Goal: Task Accomplishment & Management: Use online tool/utility

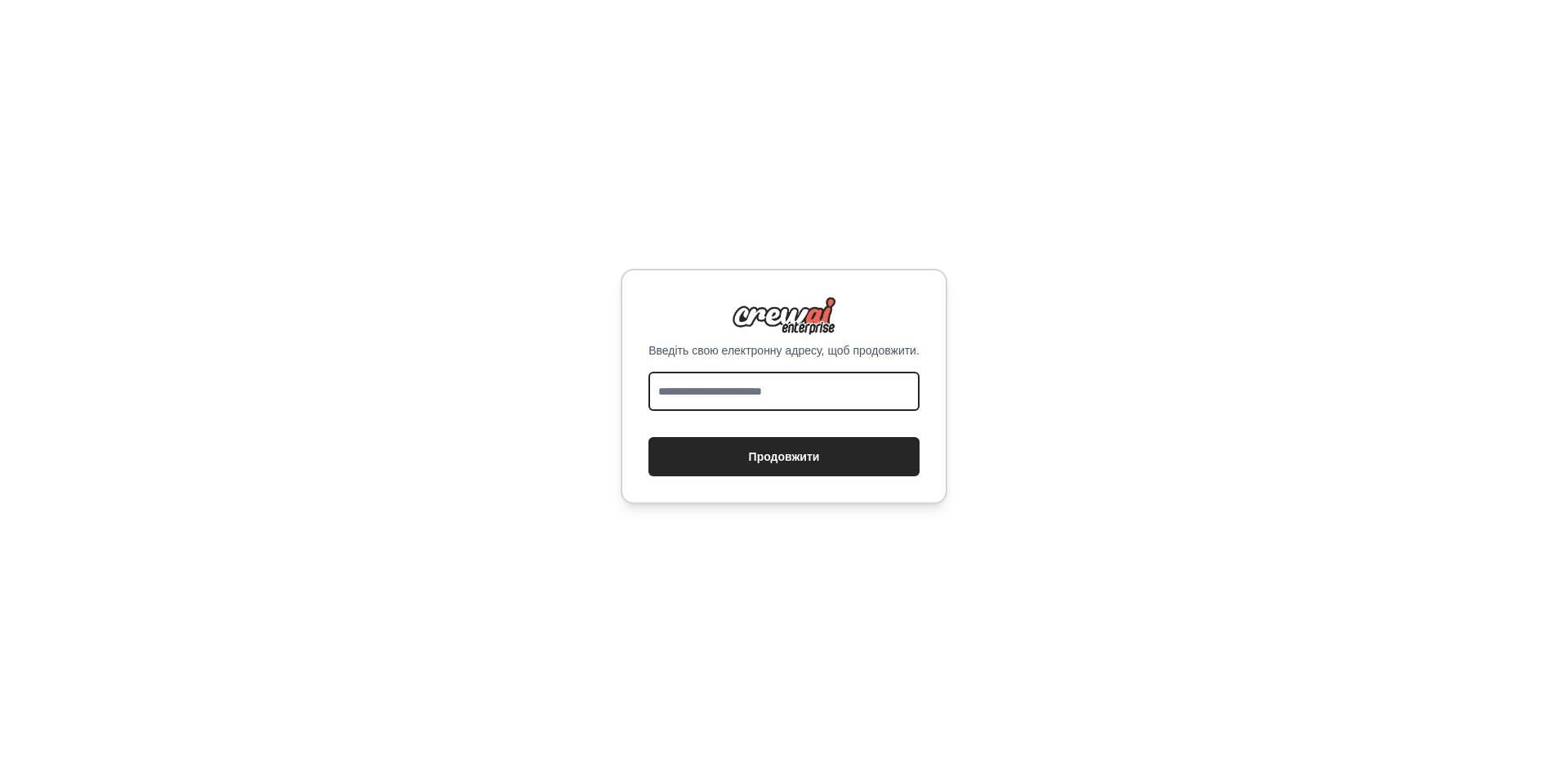
click at [787, 392] on input "email" at bounding box center [784, 391] width 271 height 39
type input "**********"
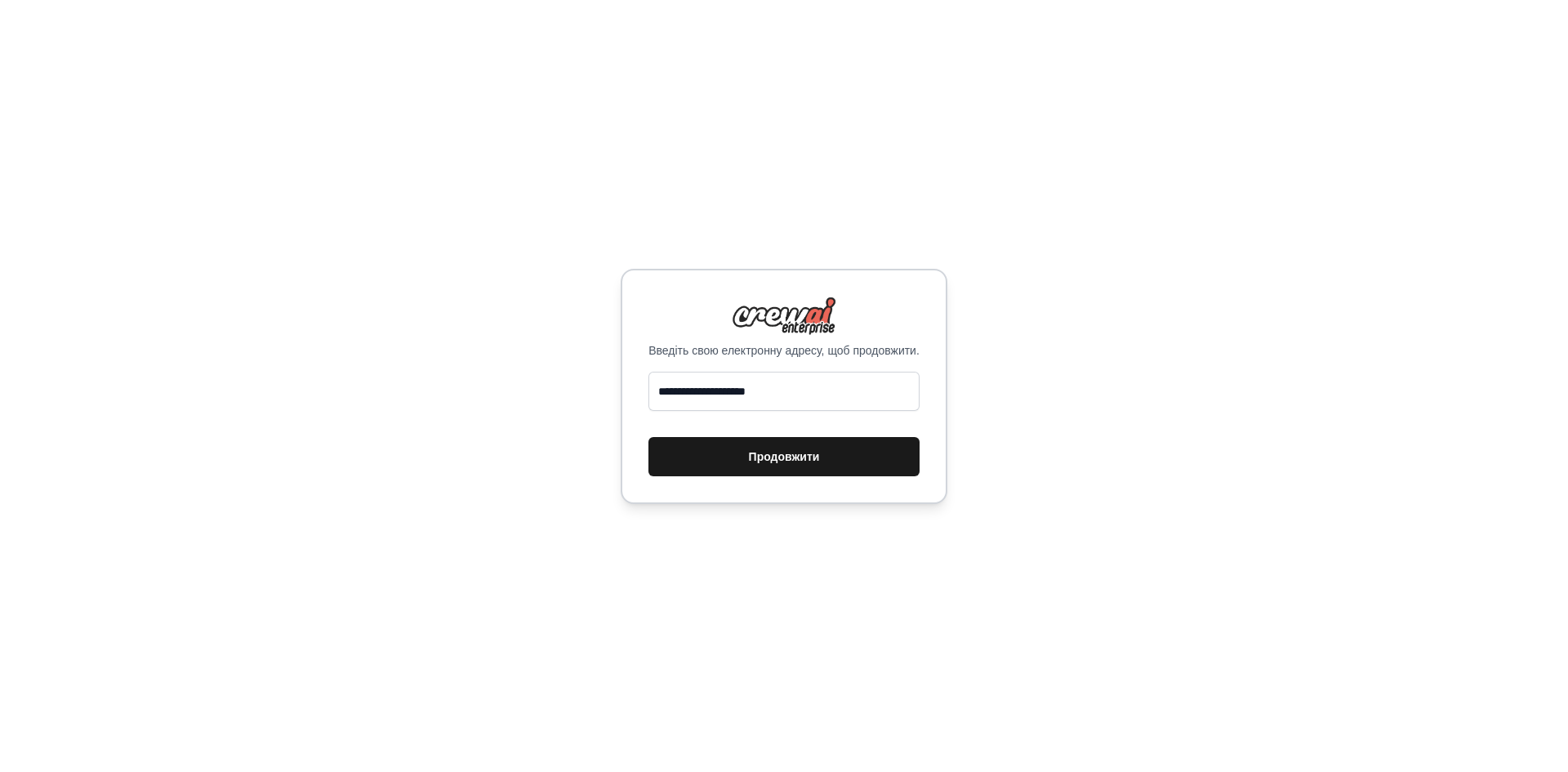
click at [770, 454] on font "Продовжити" at bounding box center [784, 456] width 71 height 13
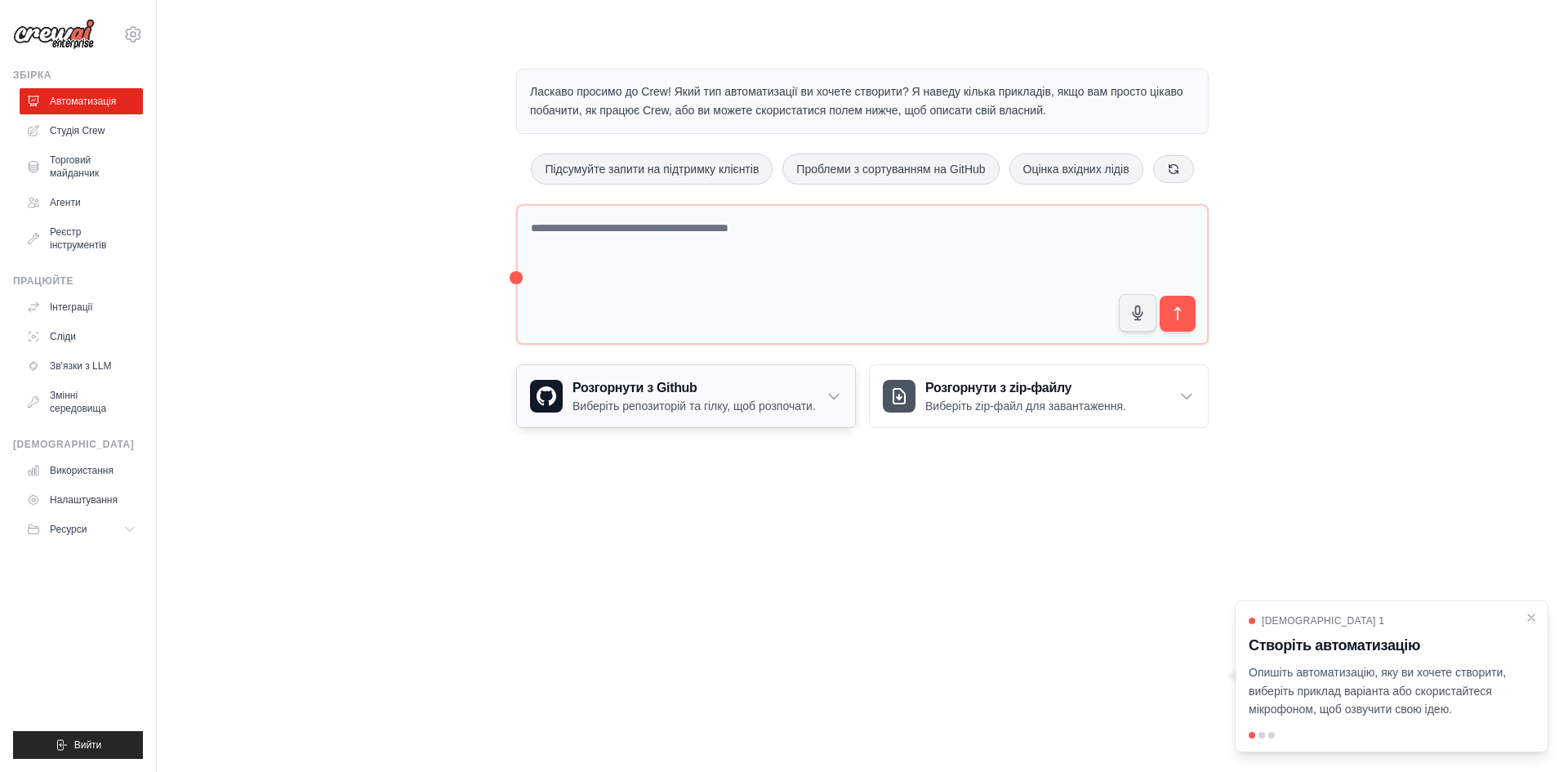
click at [832, 394] on icon at bounding box center [834, 396] width 17 height 17
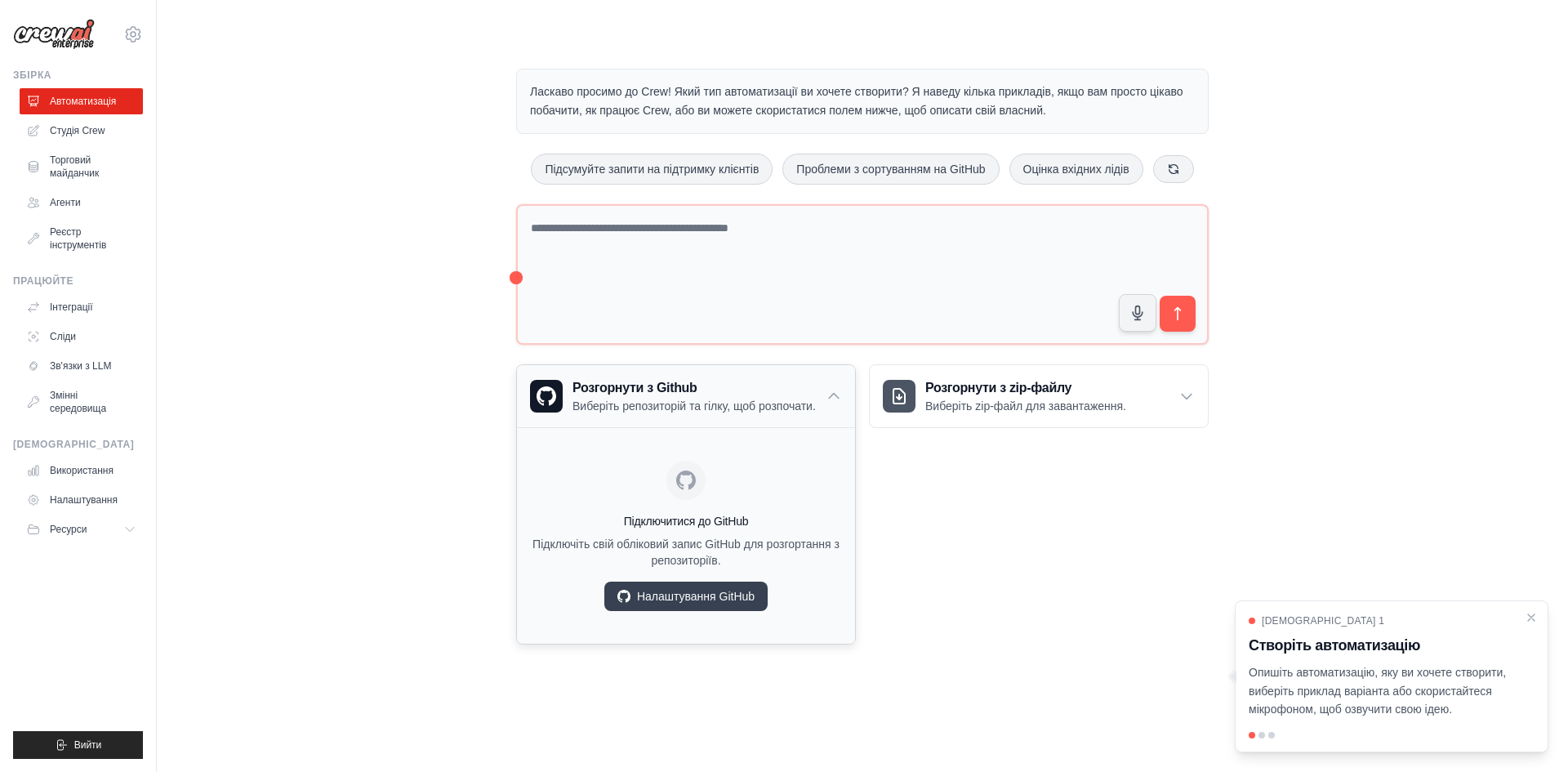
click at [832, 394] on icon at bounding box center [834, 396] width 17 height 17
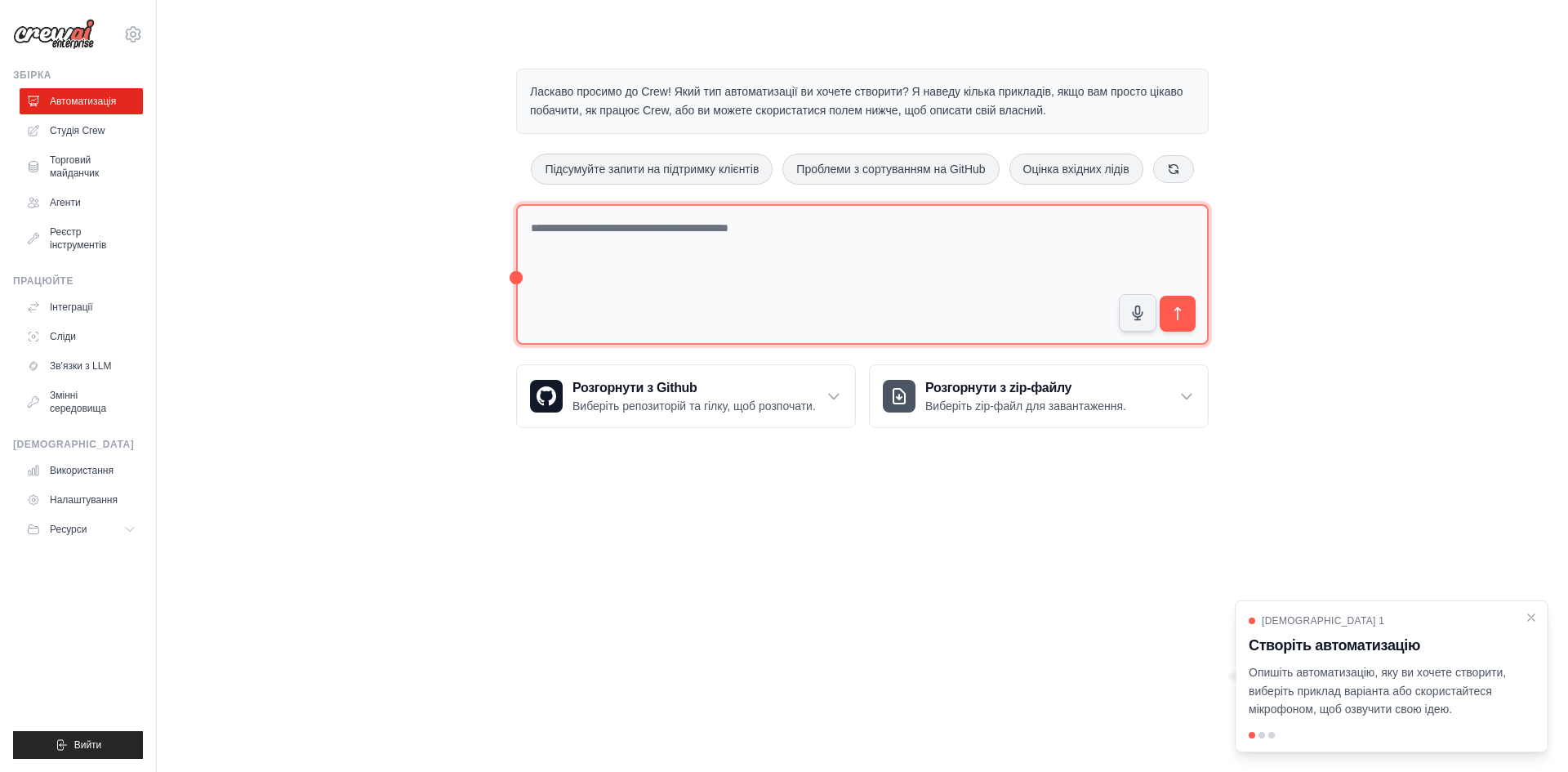
click at [867, 270] on textarea at bounding box center [862, 275] width 692 height 142
